Goal: Find specific page/section: Find specific page/section

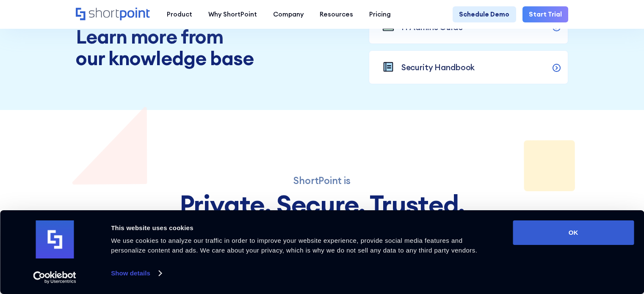
scroll to position [932, 0]
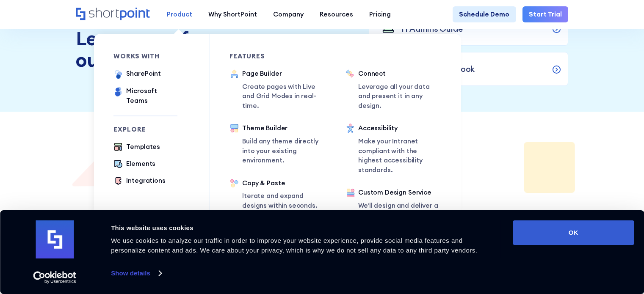
click at [177, 11] on div "Product" at bounding box center [179, 15] width 25 height 10
click at [156, 75] on div "SharePoint" at bounding box center [143, 74] width 34 height 10
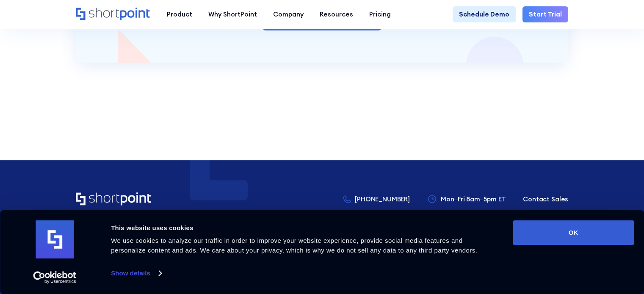
scroll to position [1736, 0]
